Goal: Check status: Check status

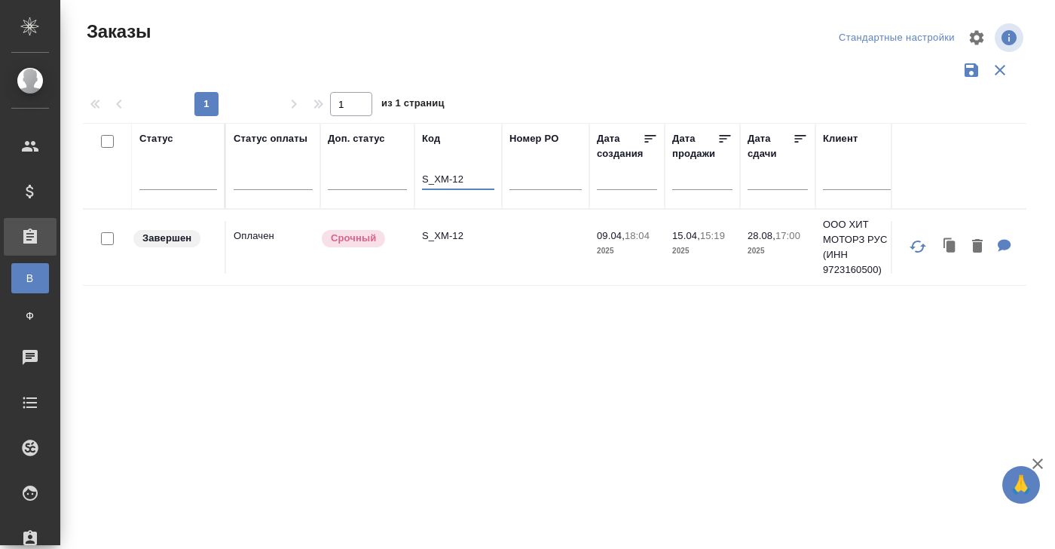
click at [467, 173] on input "S_XM-12" at bounding box center [458, 180] width 72 height 19
click at [457, 234] on p "S_XM-13" at bounding box center [458, 235] width 72 height 15
click at [471, 180] on input "S_XM-13" at bounding box center [458, 180] width 72 height 19
type input "S_XM-4"
click at [255, 244] on td "Нет спецификации" at bounding box center [273, 247] width 94 height 53
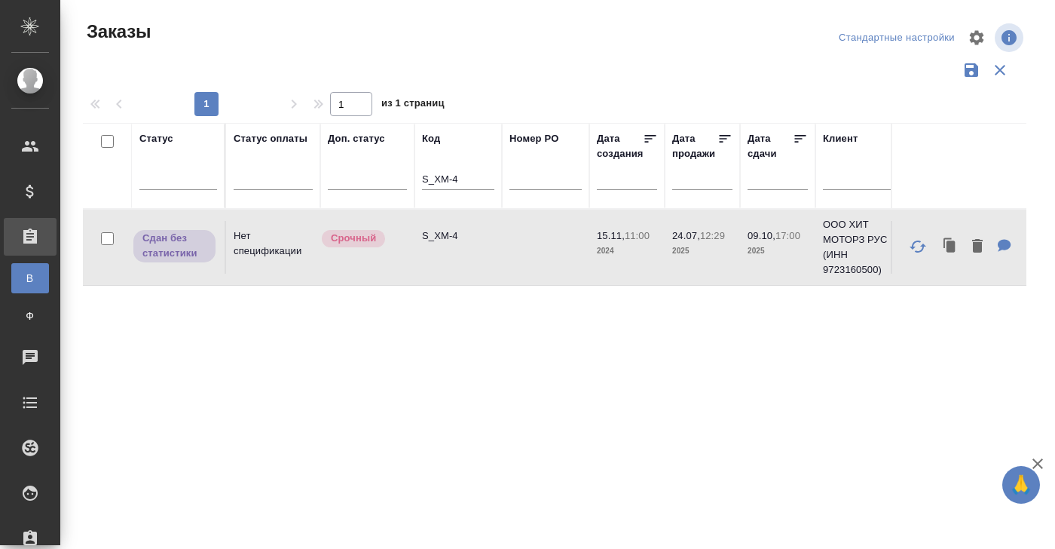
click at [255, 244] on td "Нет спецификации" at bounding box center [273, 247] width 94 height 53
click at [158, 138] on div "Статус" at bounding box center [156, 138] width 34 height 15
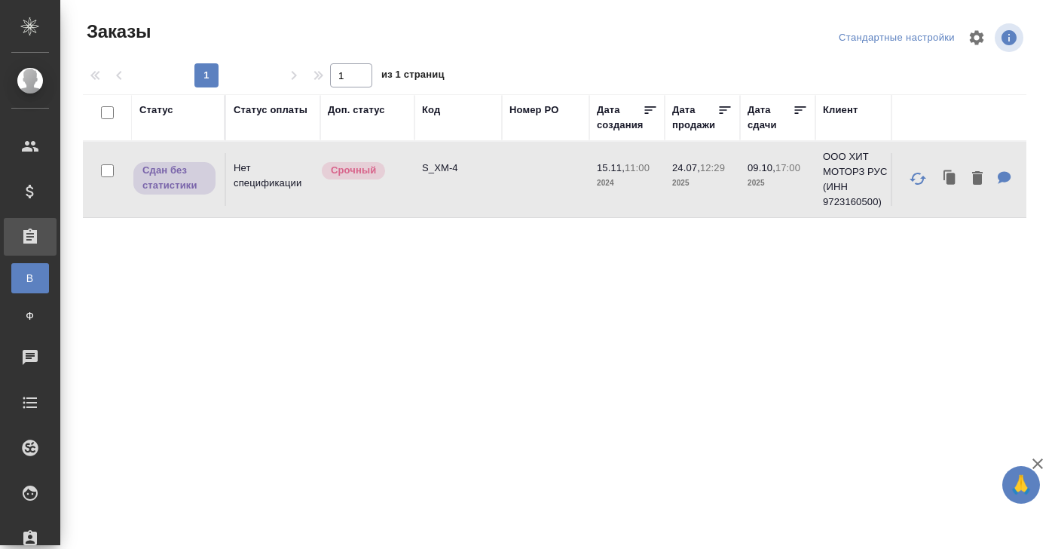
click at [156, 108] on div "Статус" at bounding box center [156, 110] width 34 height 15
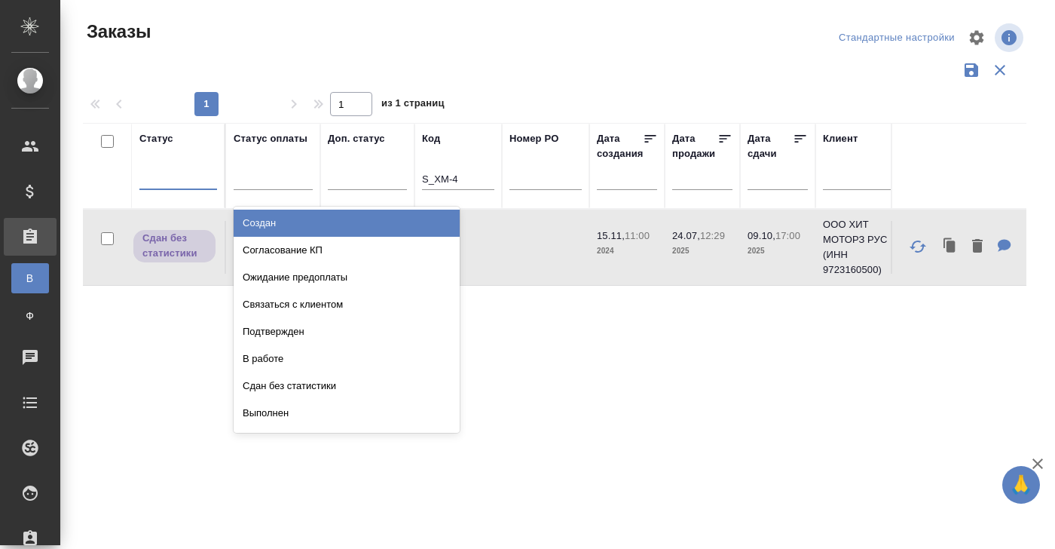
click at [177, 187] on div at bounding box center [178, 175] width 78 height 29
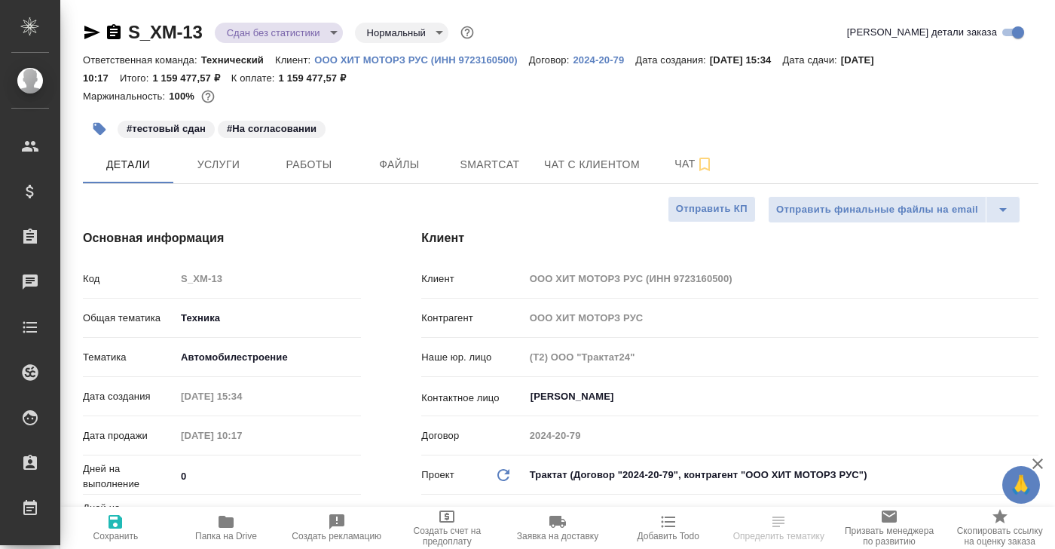
select select "RU"
type input "[PERSON_NAME]"
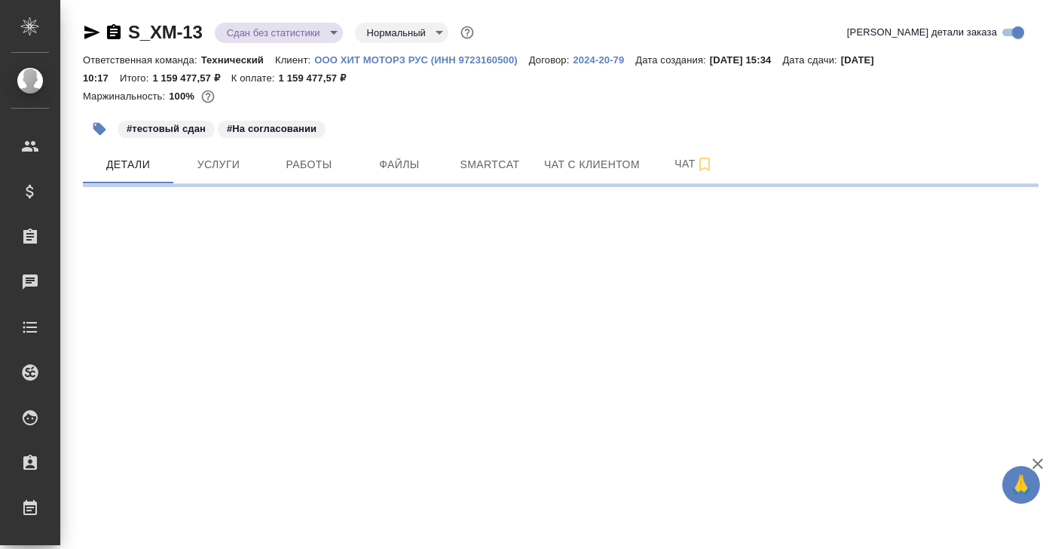
select select "RU"
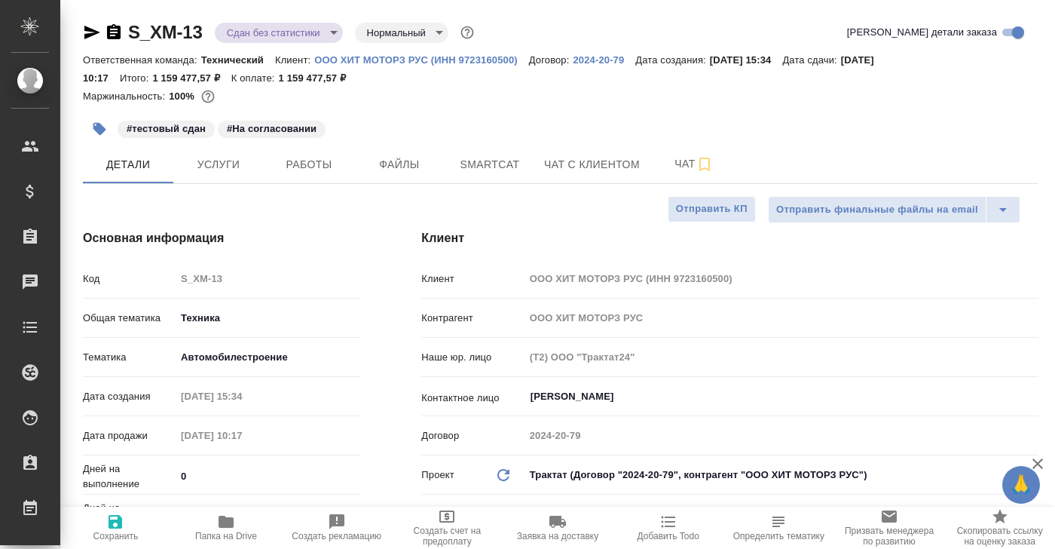
type textarea "x"
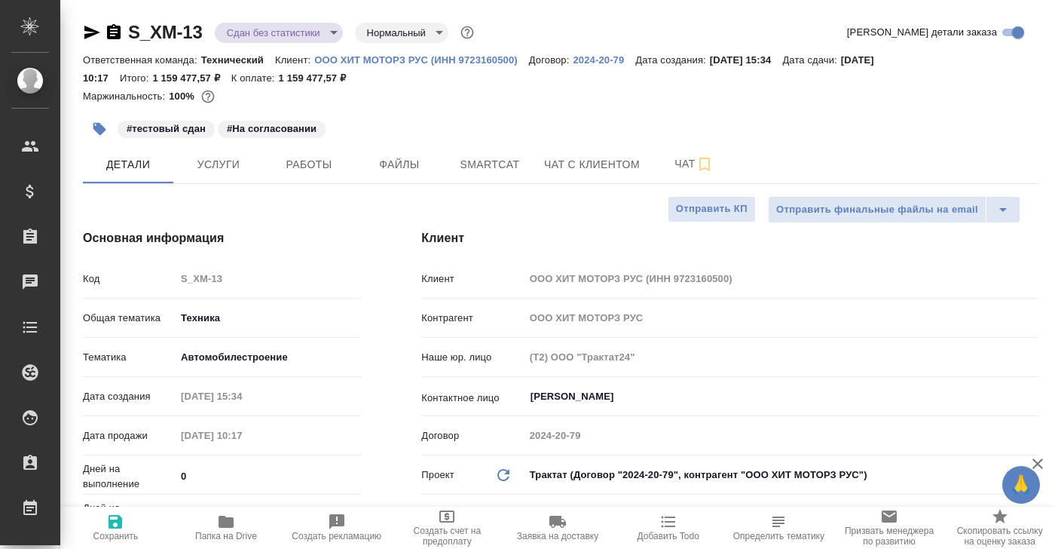
type textarea "x"
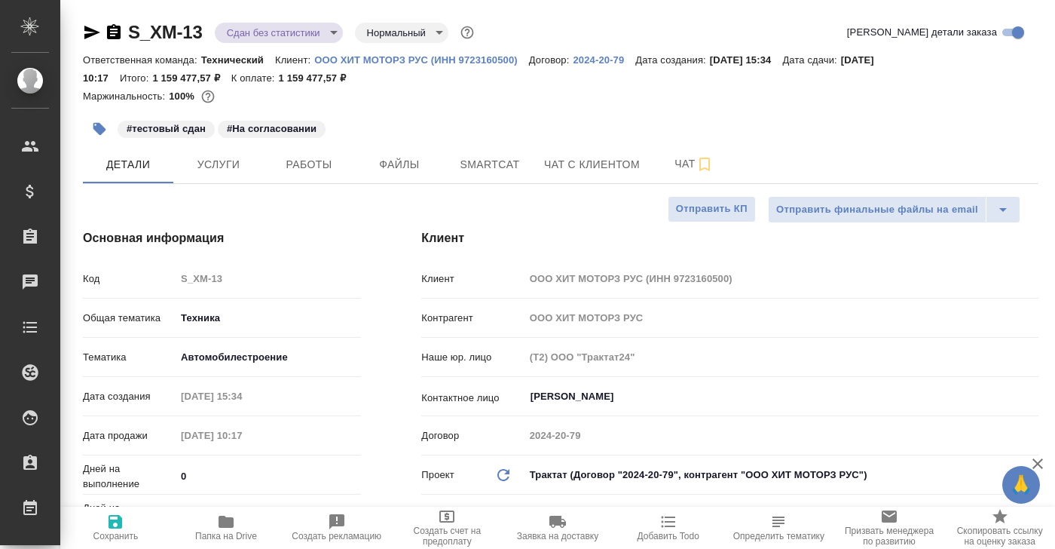
type textarea "x"
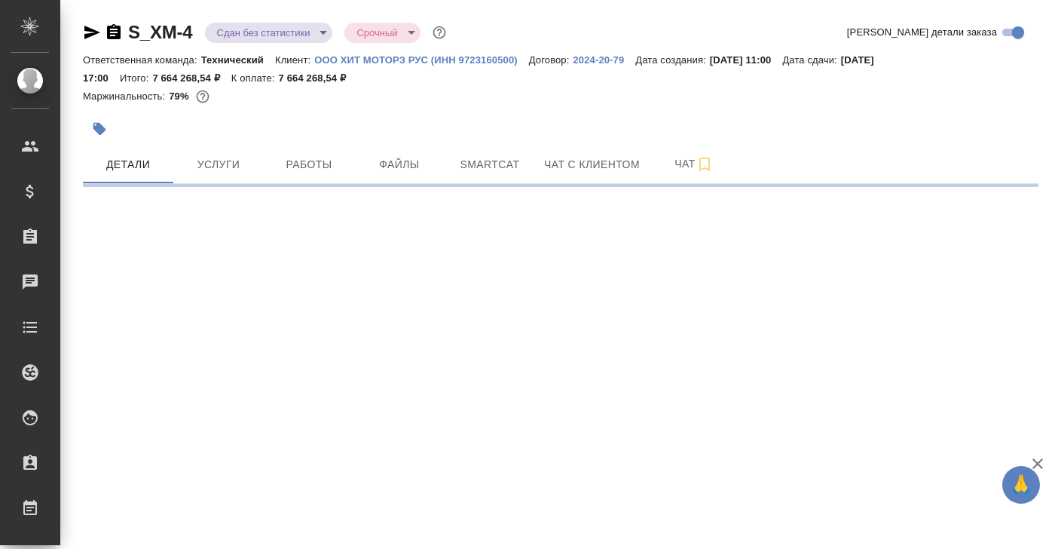
select select "RU"
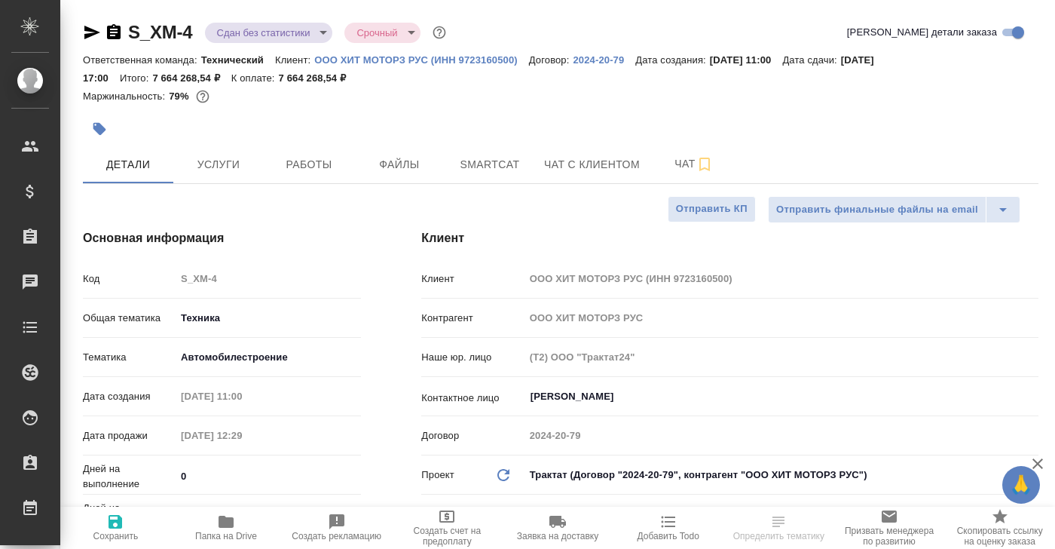
type textarea "x"
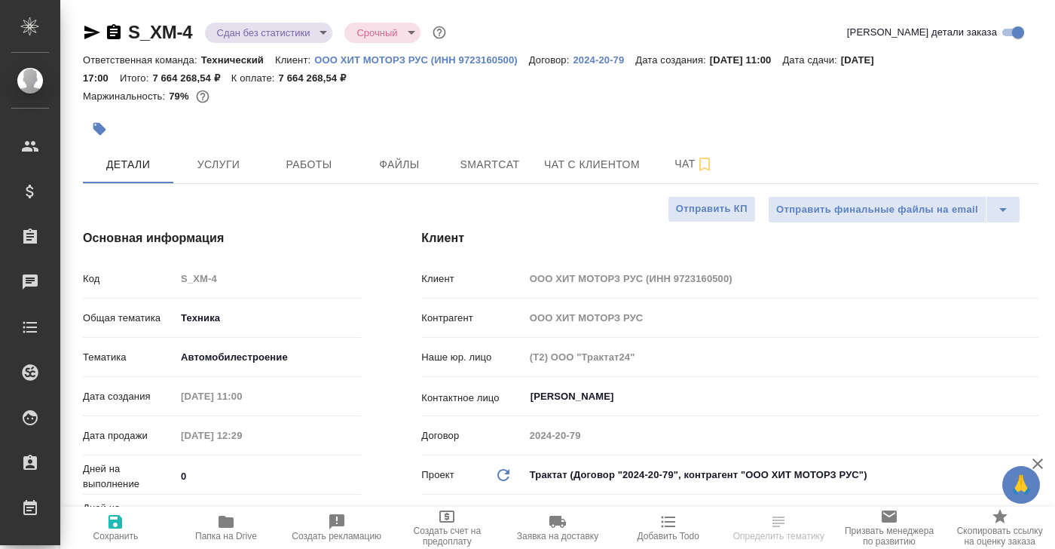
type textarea "x"
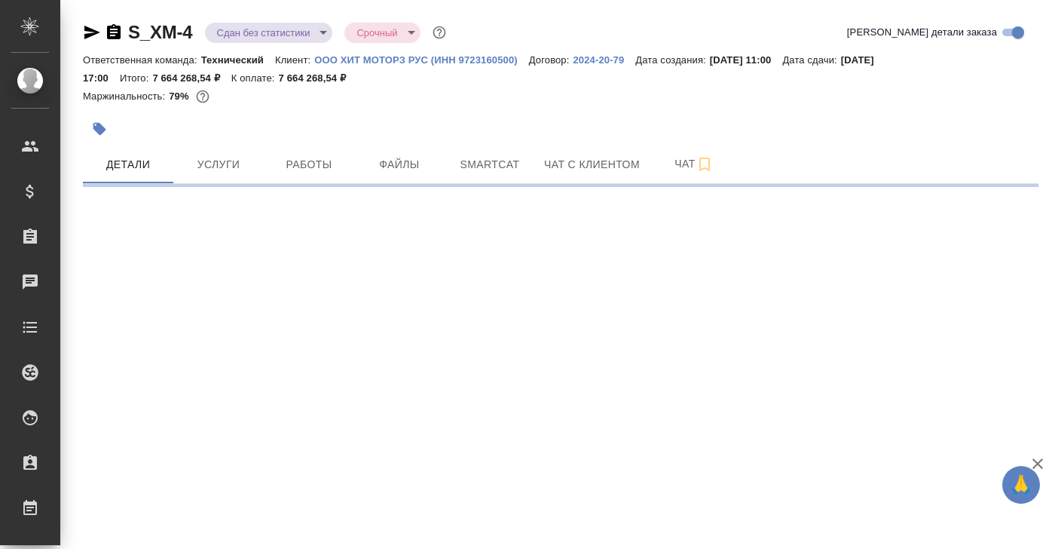
select select "RU"
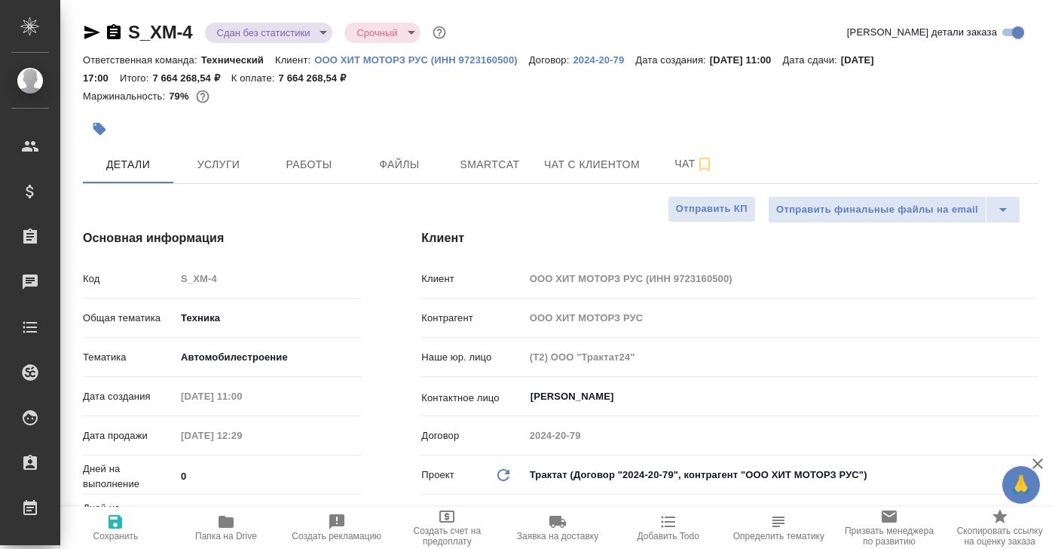
type textarea "x"
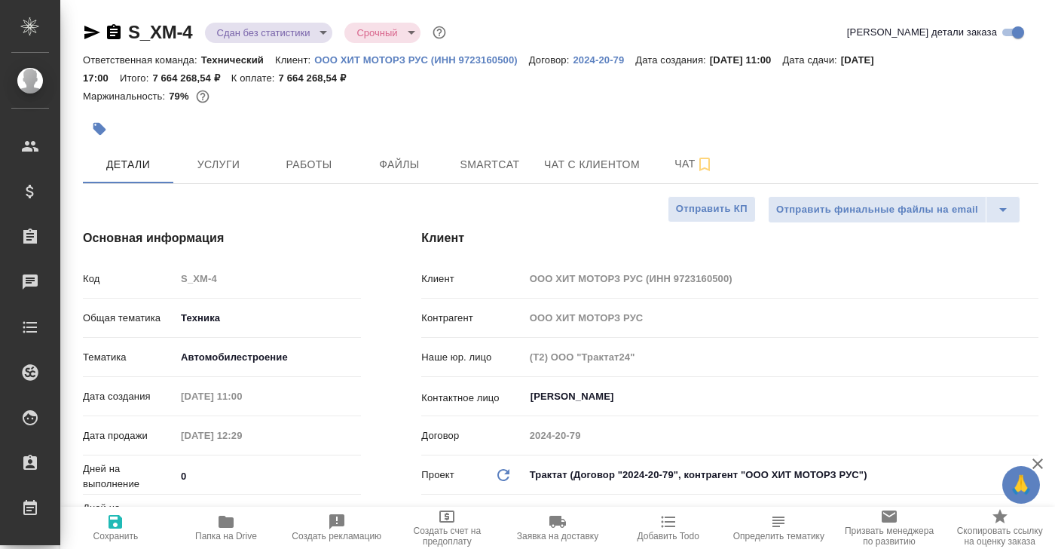
type textarea "x"
